Goal: Navigation & Orientation: Find specific page/section

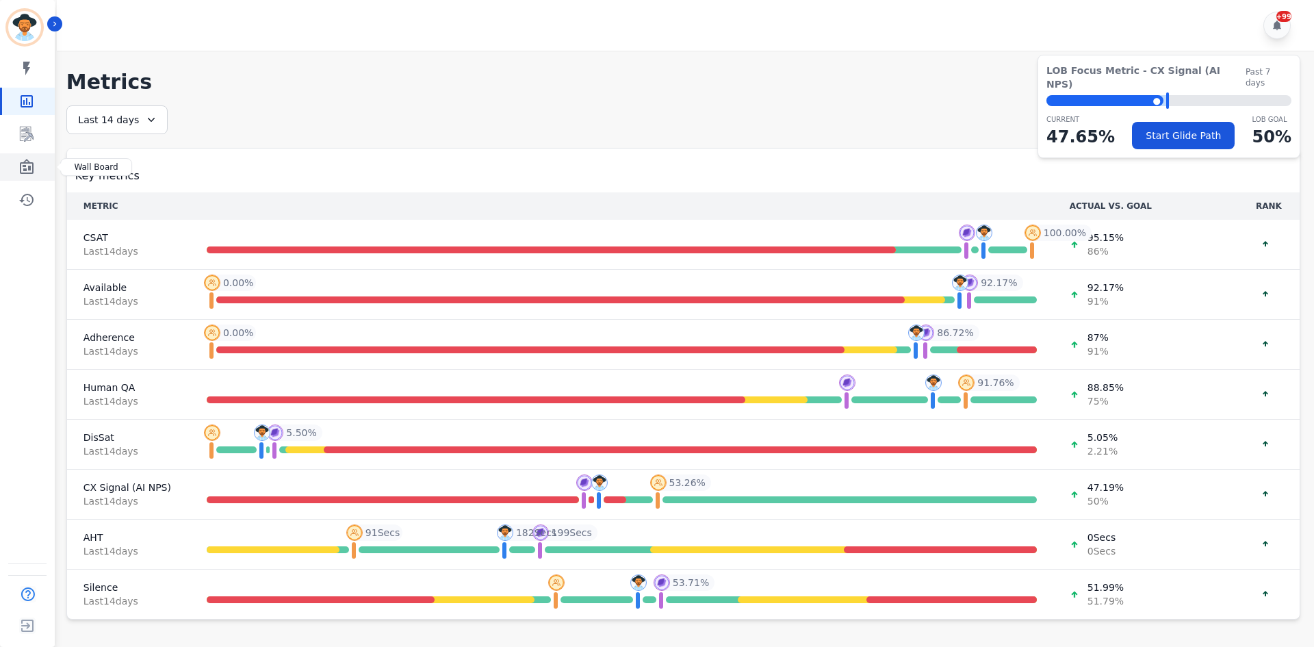
click at [30, 168] on icon "Sidebar" at bounding box center [27, 166] width 14 height 15
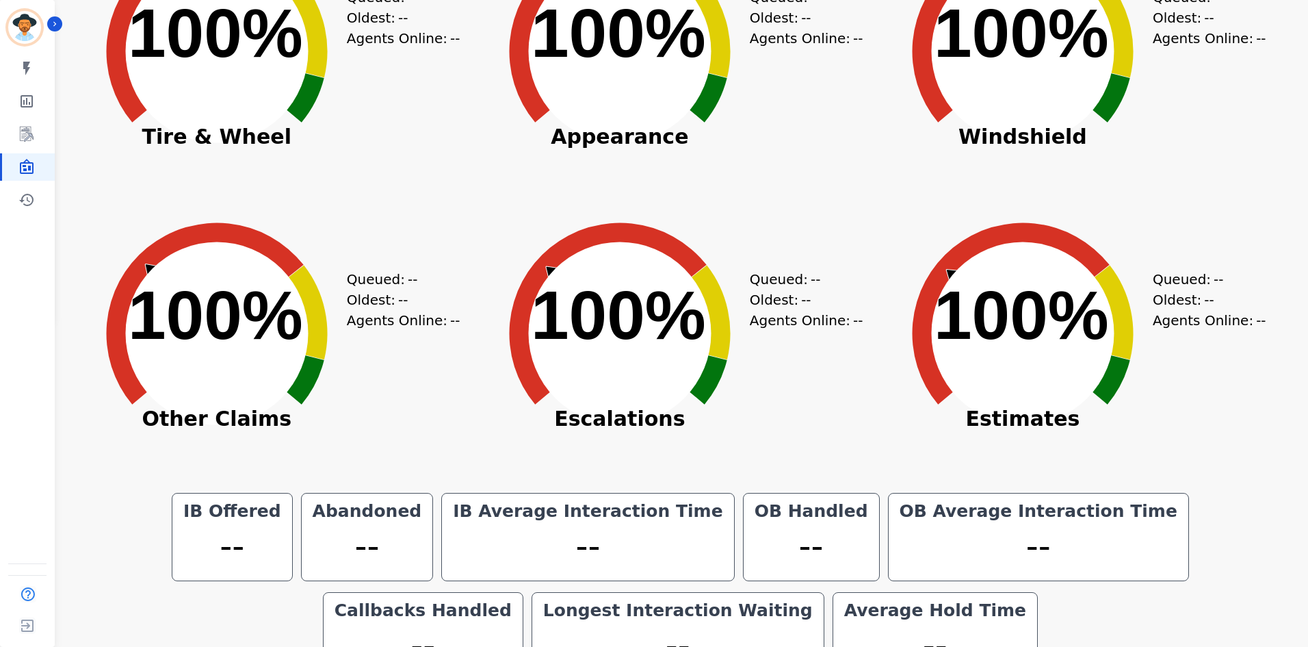
scroll to position [389, 0]
